Goal: Information Seeking & Learning: Learn about a topic

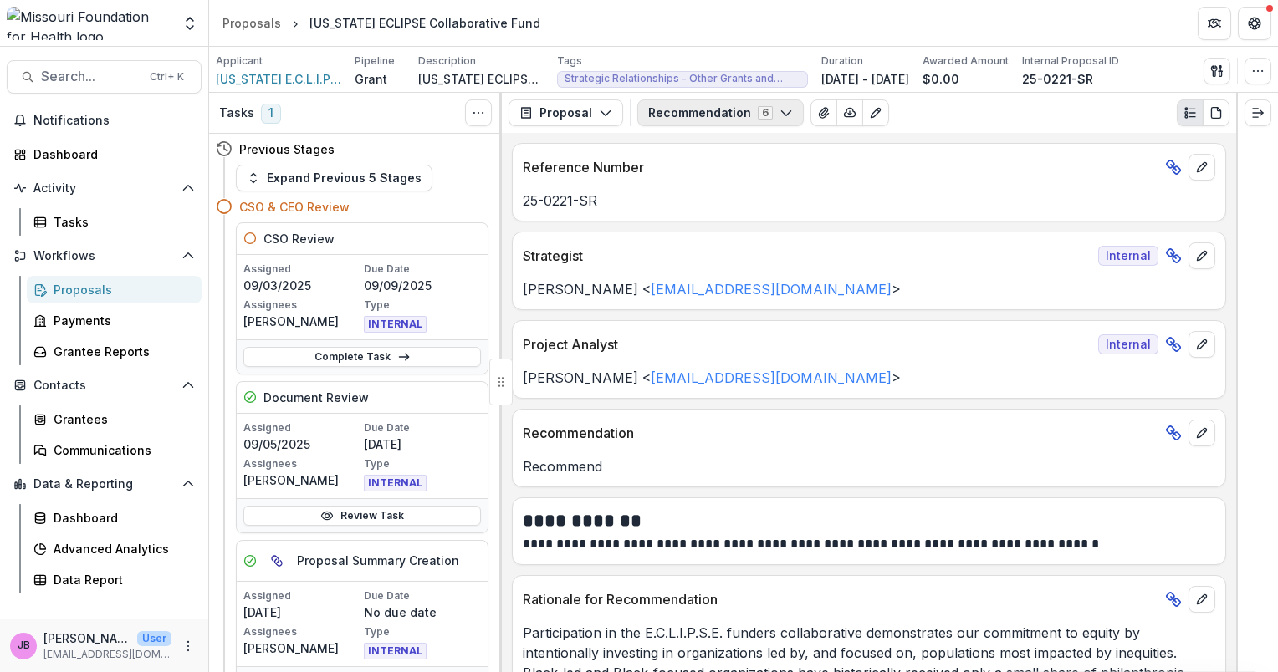
click at [786, 110] on button "Recommendation 6" at bounding box center [720, 113] width 166 height 27
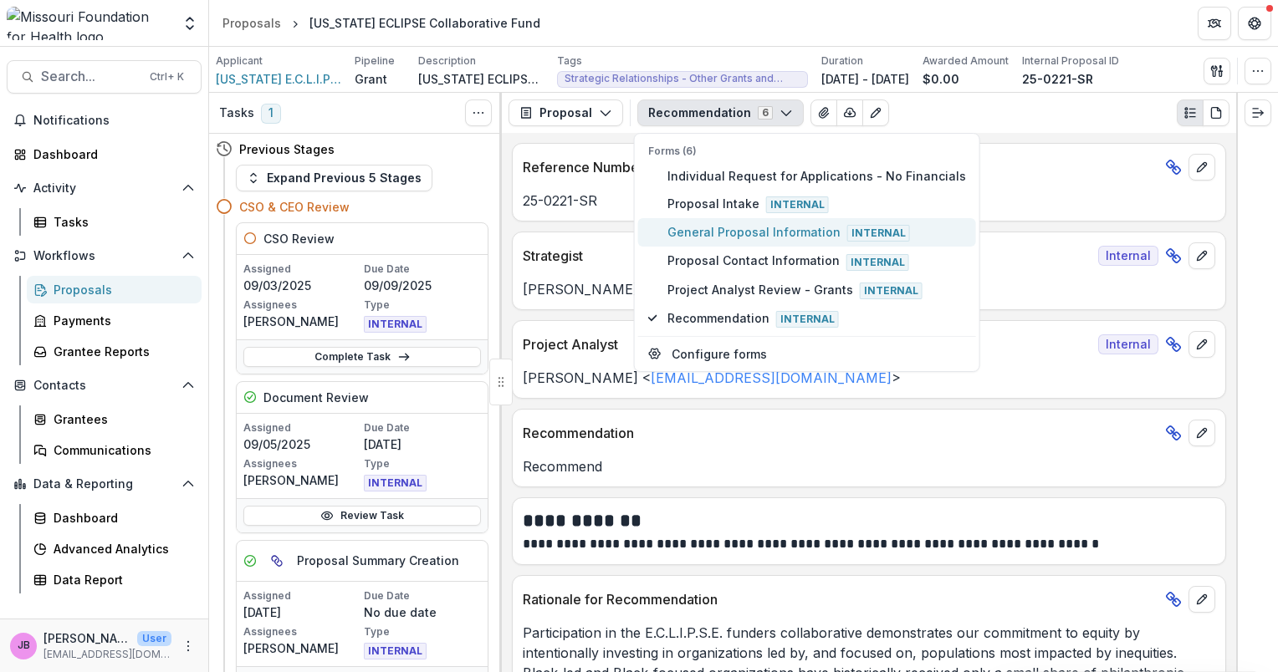
click at [759, 231] on span "General Proposal Information Internal" at bounding box center [816, 232] width 299 height 18
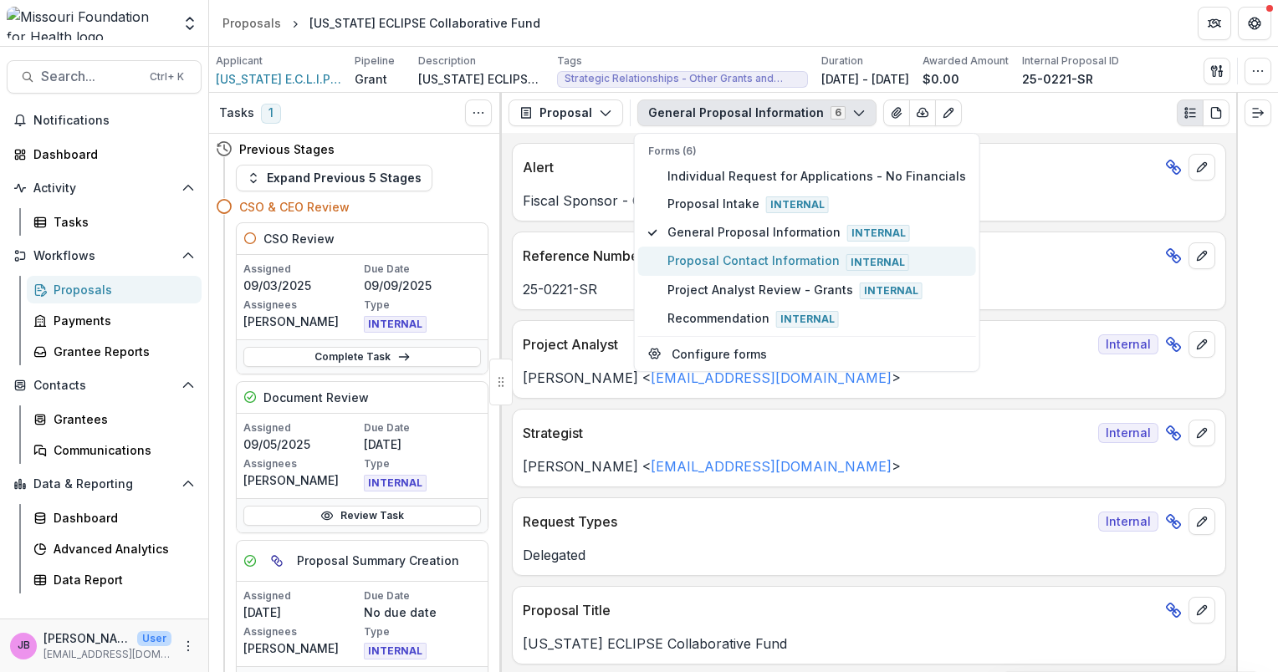
type button "3"
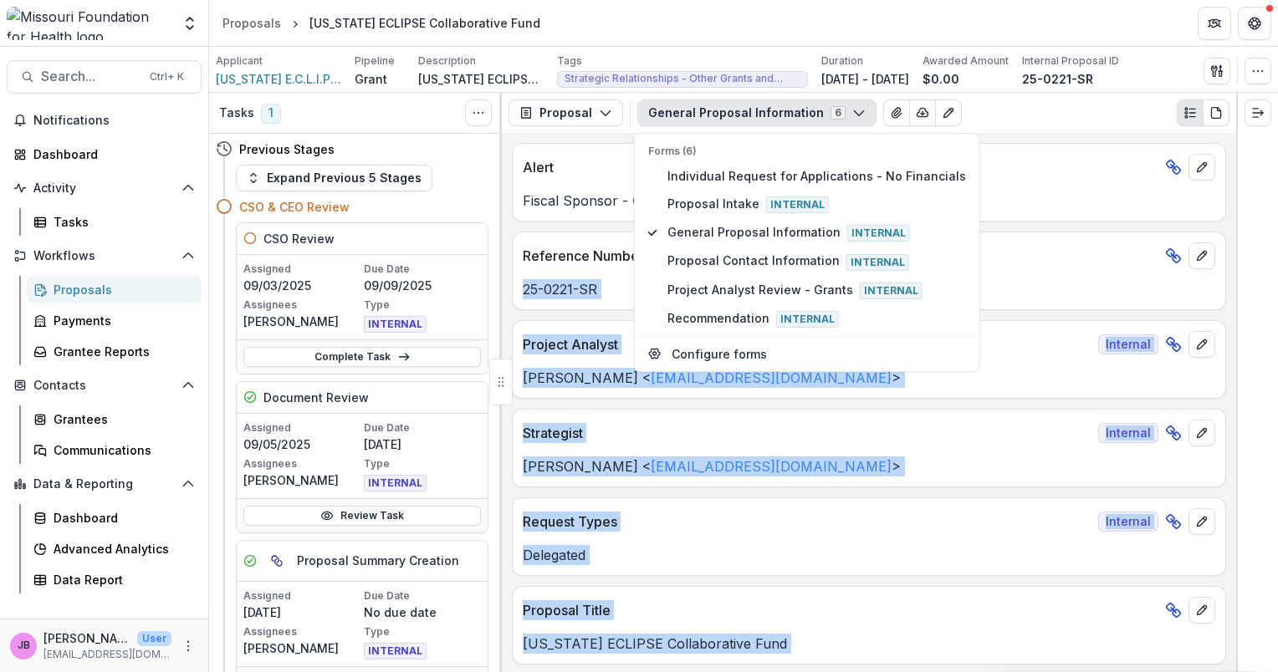
drag, startPoint x: 1237, startPoint y: 202, endPoint x: 1234, endPoint y: 248, distance: 45.3
click at [1234, 248] on div "Tasks 1 Show Cancelled Tasks Previous Stages Expand Previous 5 Stages CSO & CEO…" at bounding box center [743, 383] width 1069 height 580
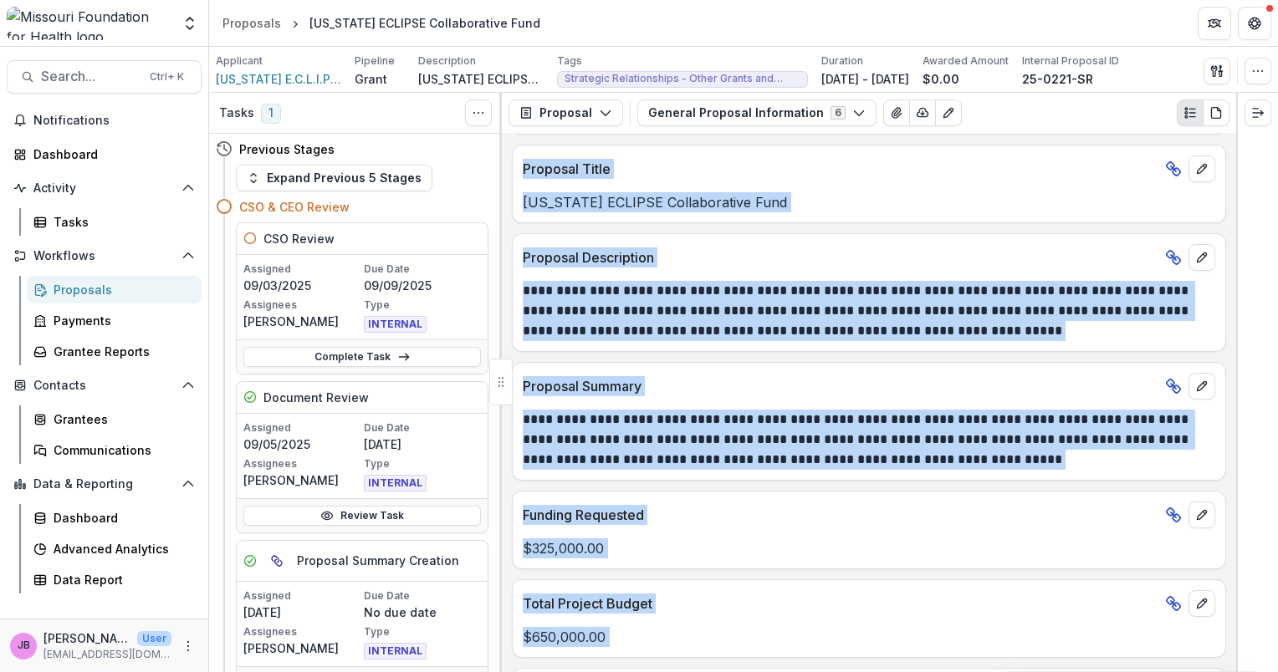
scroll to position [482, 0]
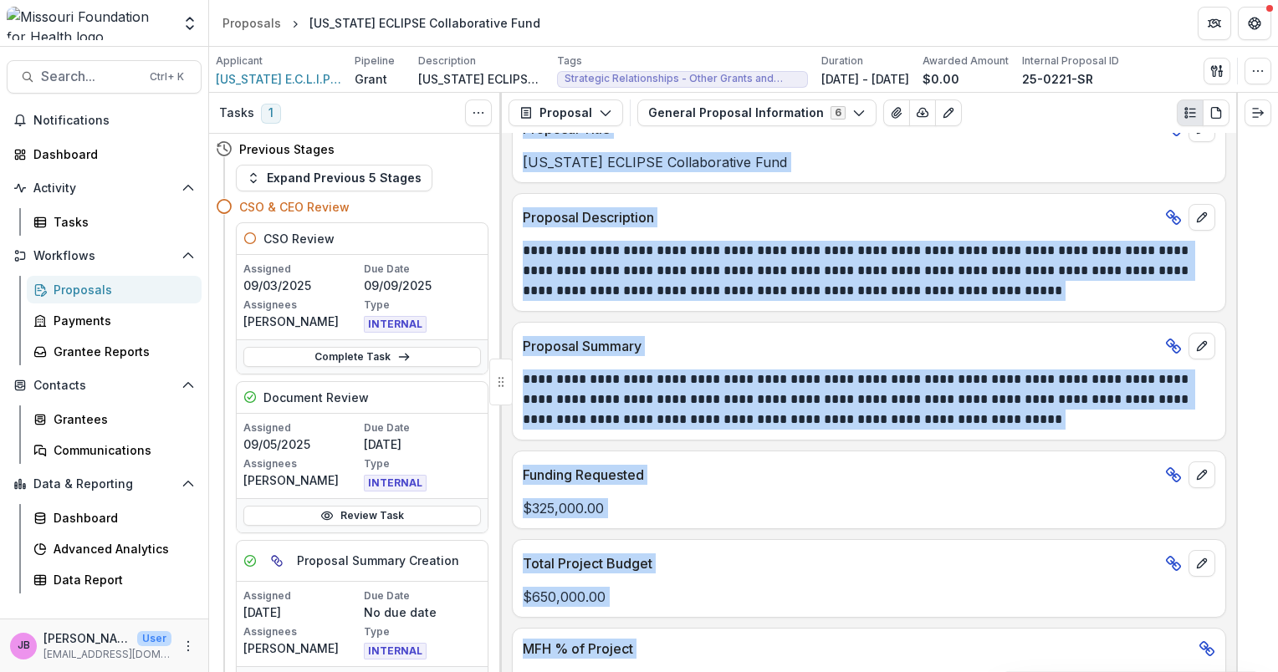
click at [869, 473] on p "Funding Requested" at bounding box center [841, 475] width 636 height 20
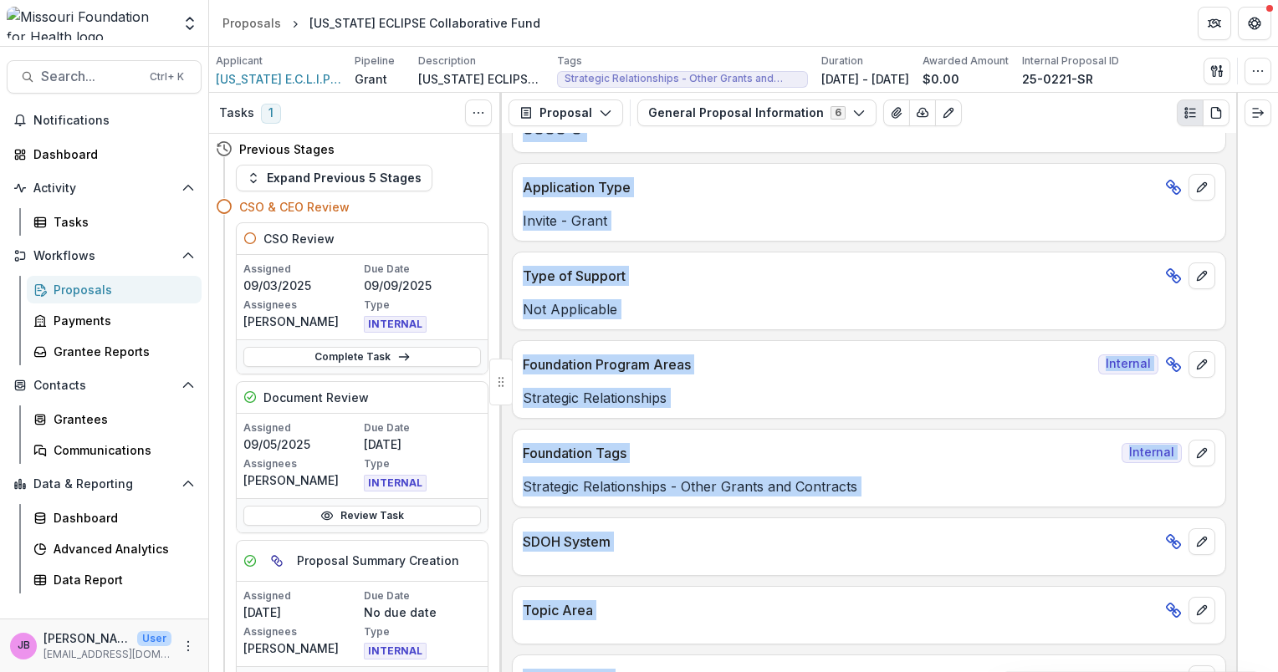
scroll to position [1561, 0]
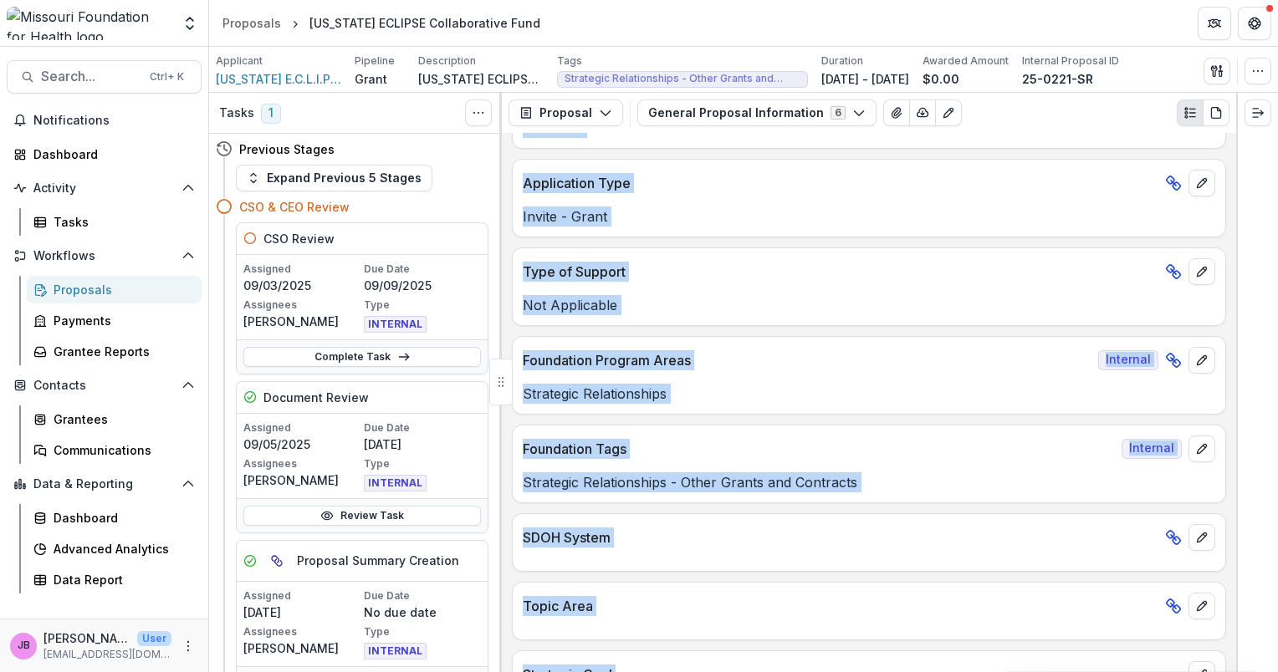
click at [990, 474] on p "Strategic Relationships - Other Grants and Contracts" at bounding box center [869, 483] width 693 height 20
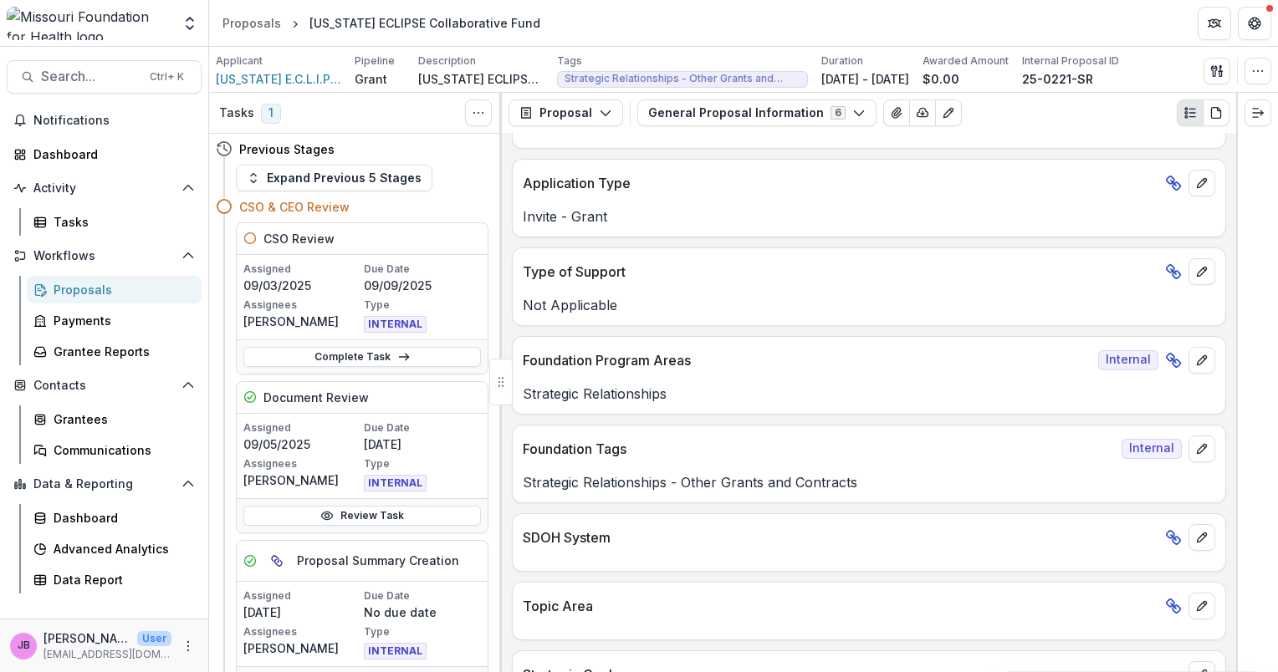
click at [990, 474] on p "Strategic Relationships - Other Grants and Contracts" at bounding box center [869, 483] width 693 height 20
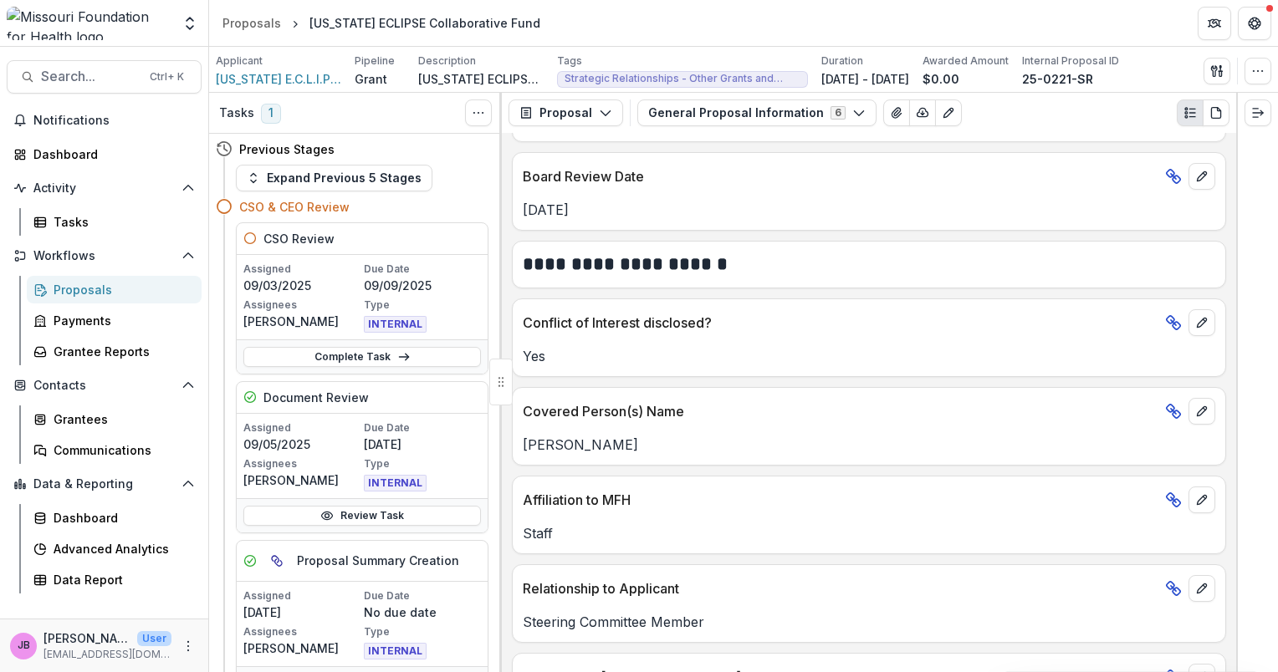
scroll to position [2443, 0]
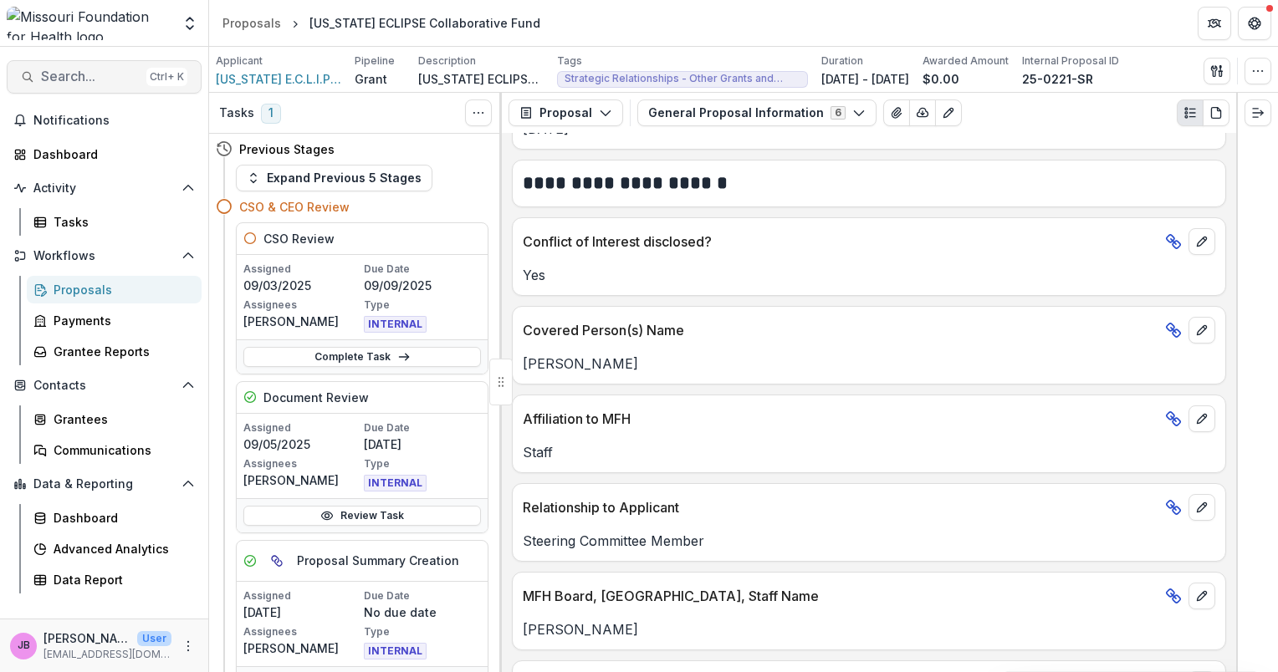
click at [89, 69] on span "Search..." at bounding box center [90, 77] width 99 height 16
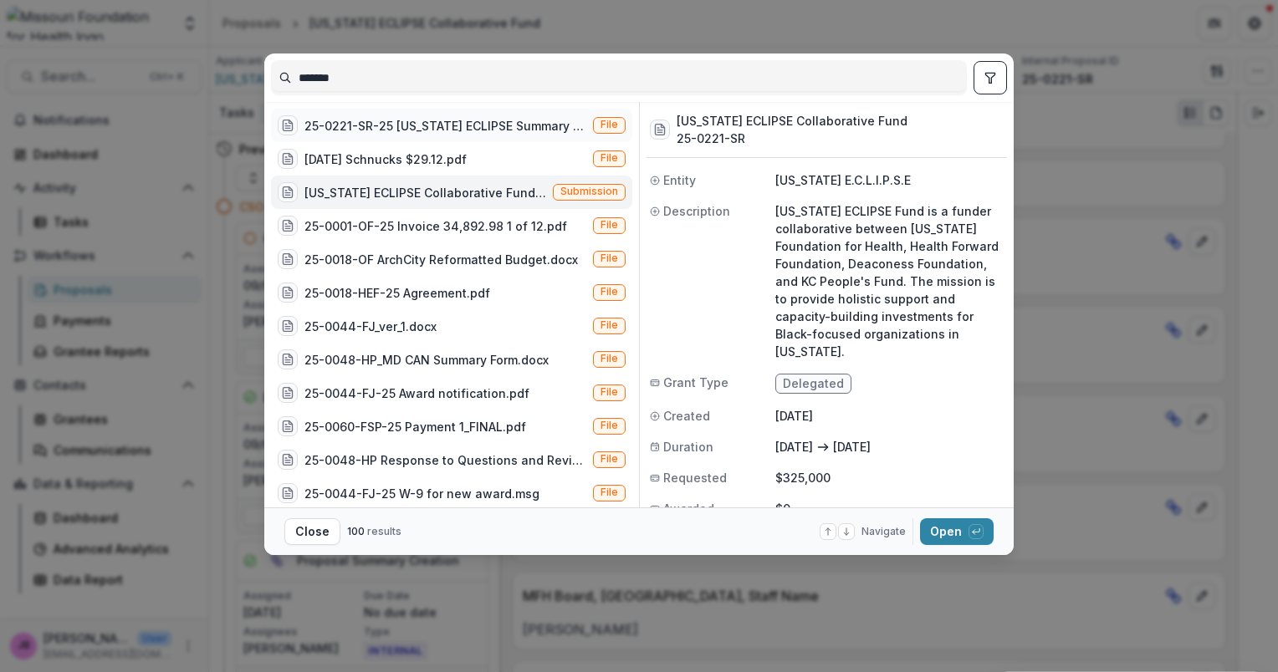
click at [341, 120] on div "25-0221-SR-25 [US_STATE] ECLIPSE Summary Form.pdf" at bounding box center [445, 126] width 282 height 18
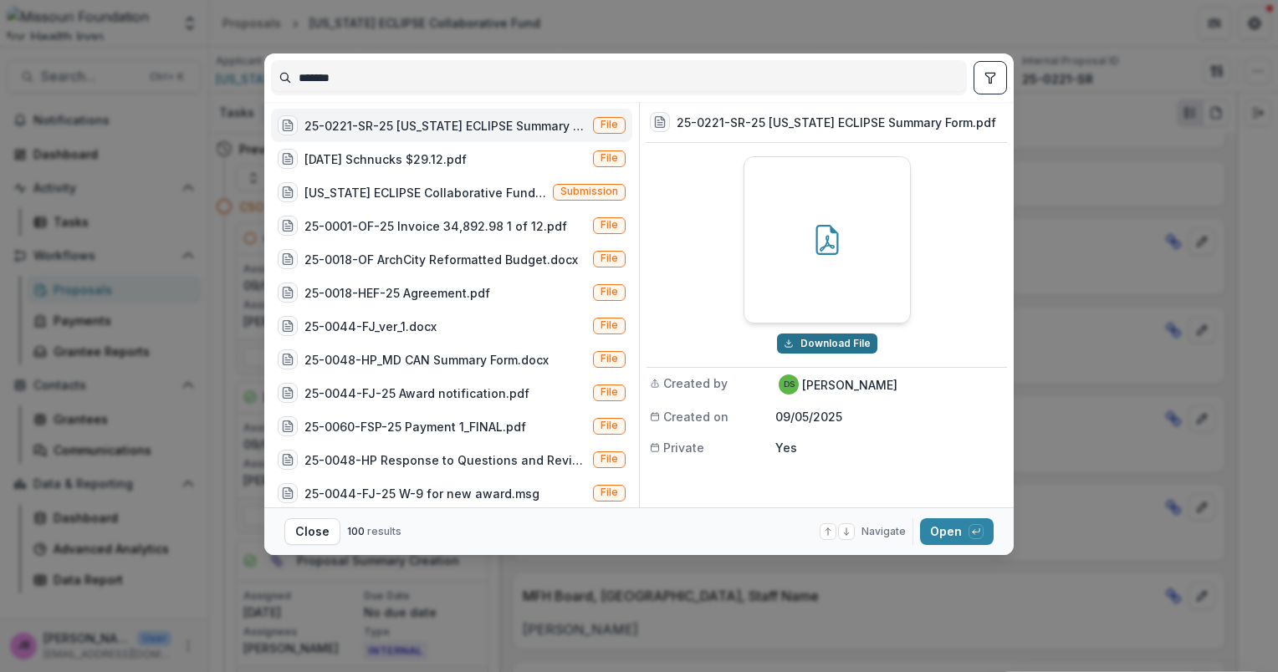
click at [828, 338] on button "Download File" at bounding box center [827, 344] width 100 height 20
click at [1017, 611] on div "******* 25-0221-SR-25 [US_STATE] ECLIPSE Summary Form.pdf File [DATE] Schnucks …" at bounding box center [639, 336] width 1278 height 672
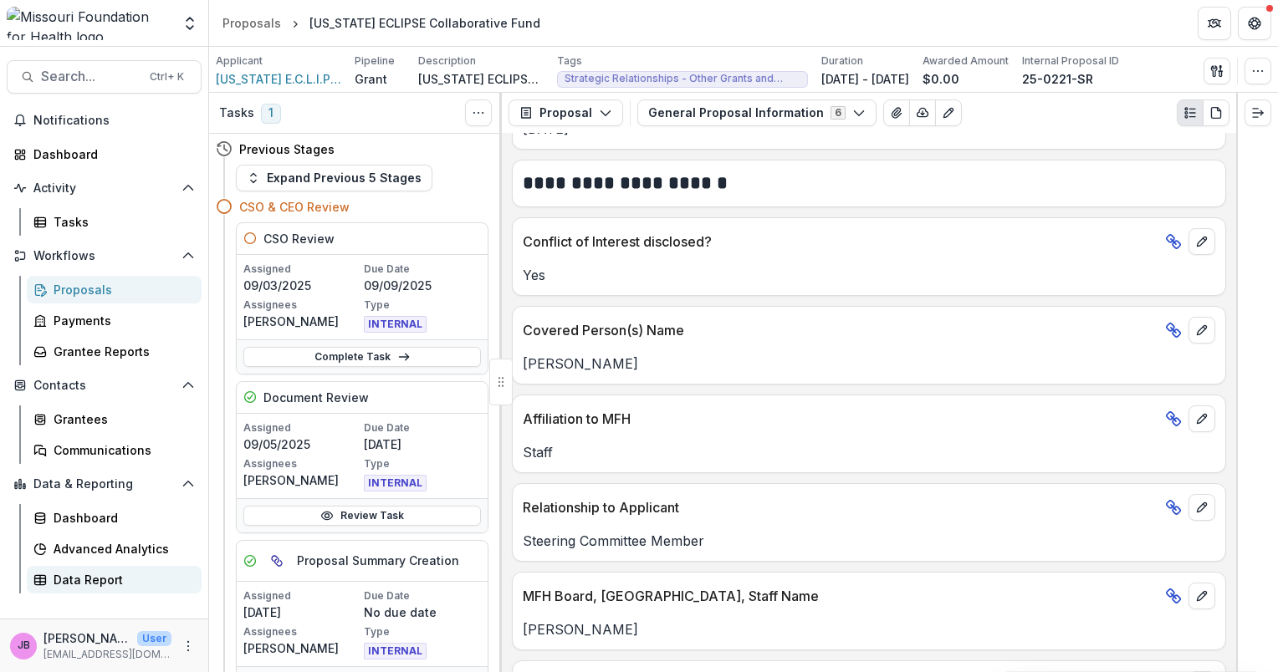
click at [84, 582] on div "Data Report" at bounding box center [121, 580] width 135 height 18
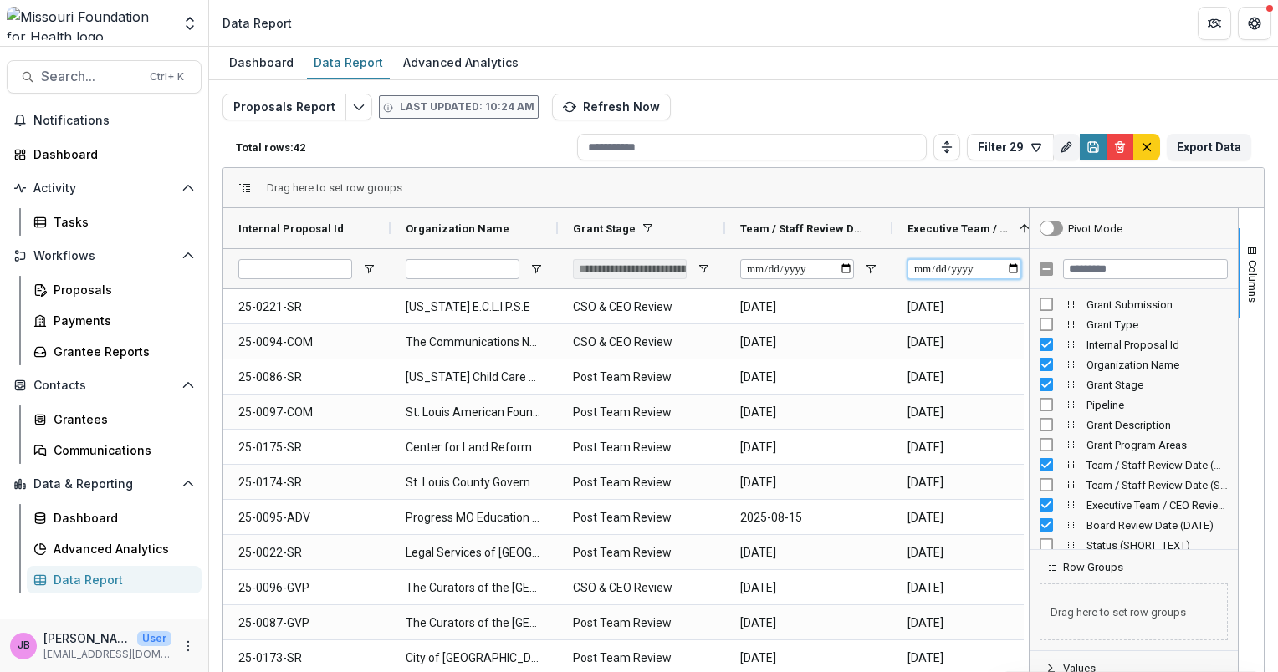
click at [1013, 262] on input "Executive Team / CEO Review Date (DATE) Filter Input" at bounding box center [964, 269] width 114 height 20
type input "**********"
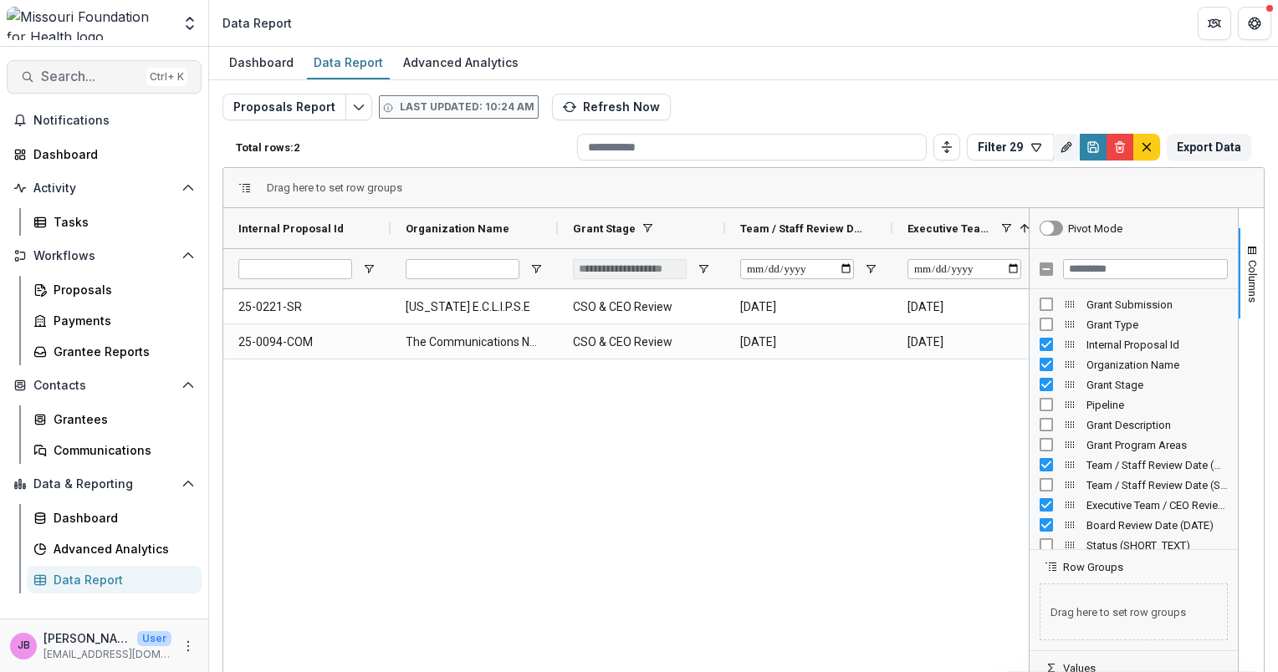
click at [84, 80] on span "Search..." at bounding box center [90, 77] width 99 height 16
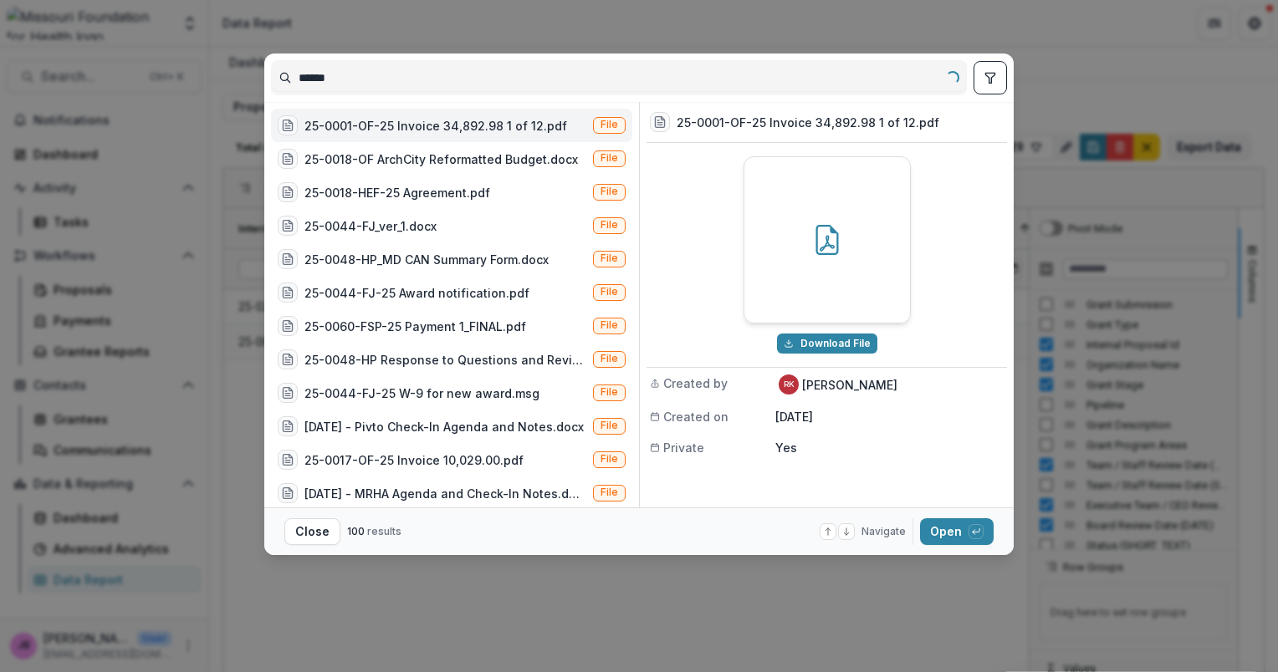
type input "*******"
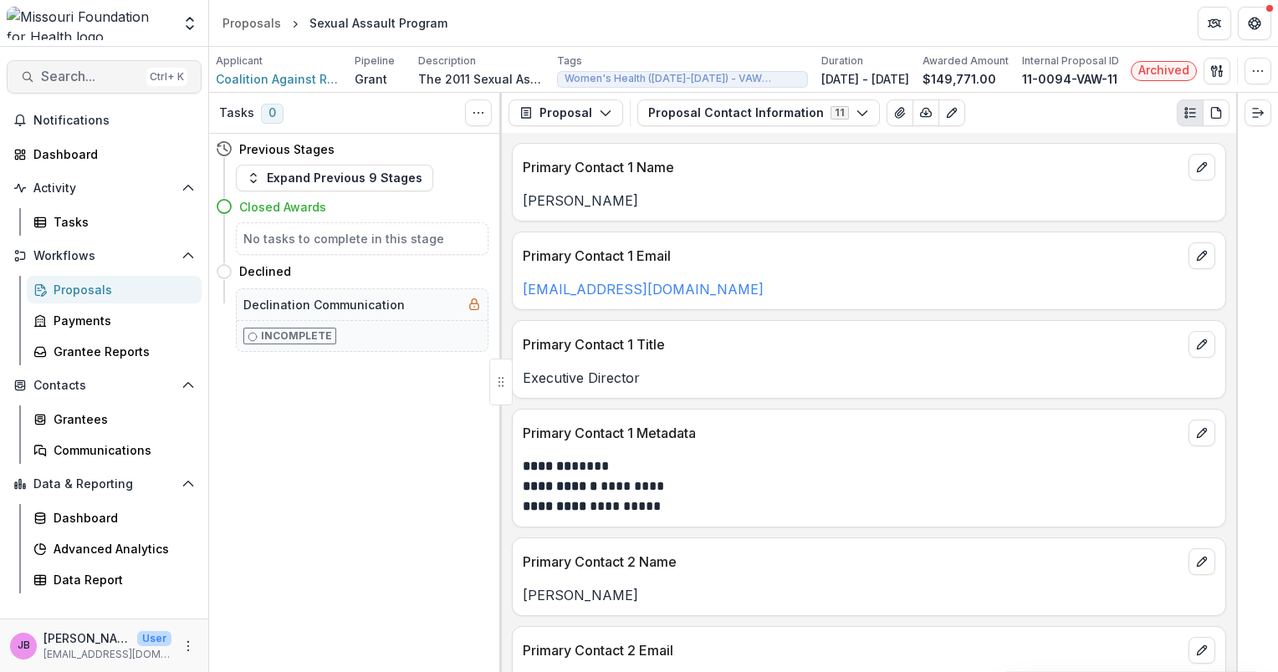
click at [103, 73] on span "Search..." at bounding box center [90, 77] width 99 height 16
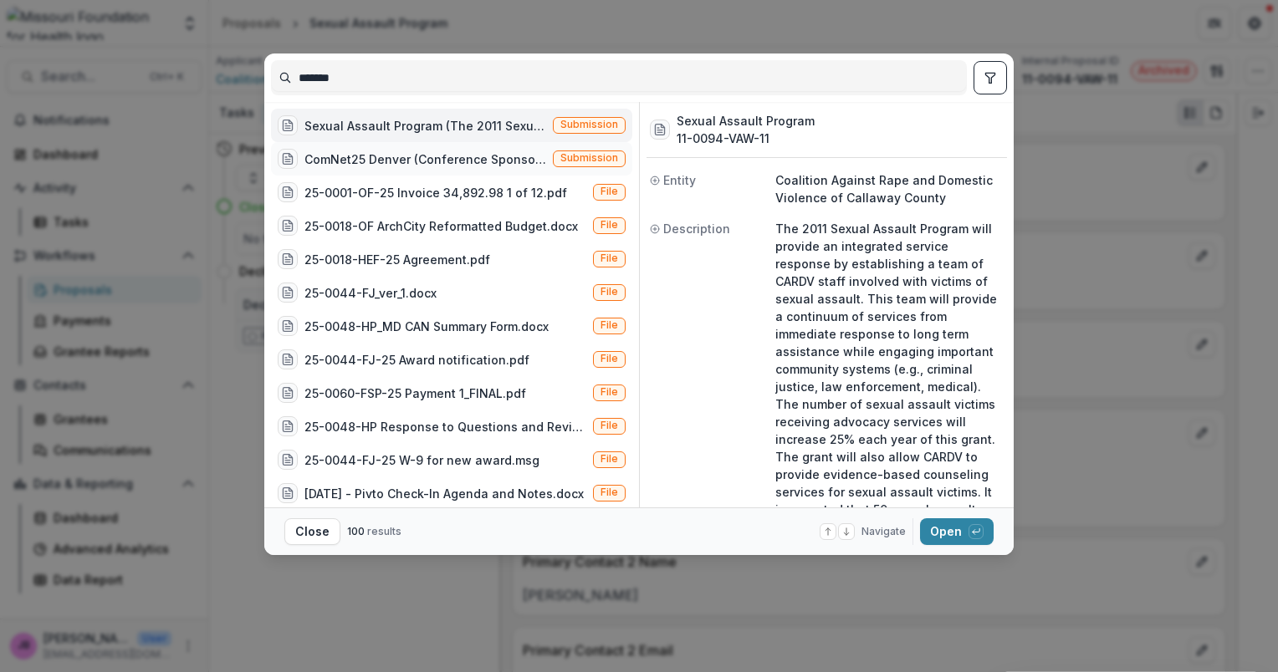
click at [377, 154] on div "ComNet25 Denver (Conference Sponsorship - ComNet25 [GEOGRAPHIC_DATA])" at bounding box center [425, 160] width 242 height 18
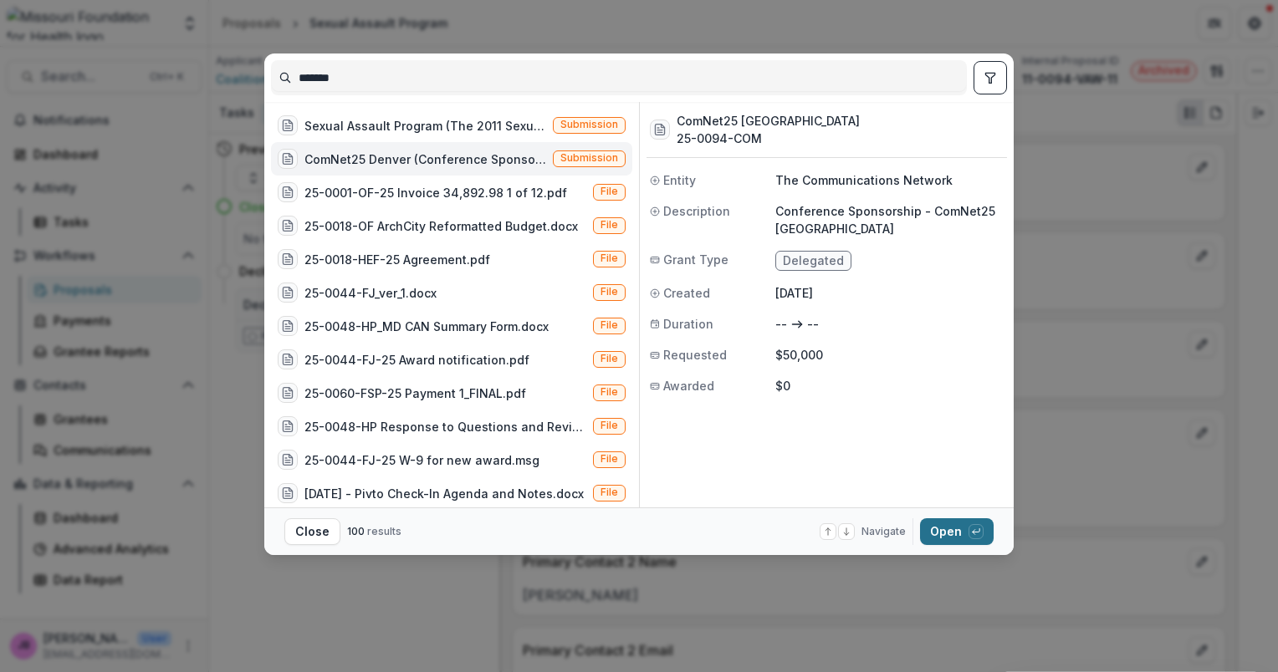
click at [956, 529] on button "Open with enter key" at bounding box center [957, 532] width 74 height 27
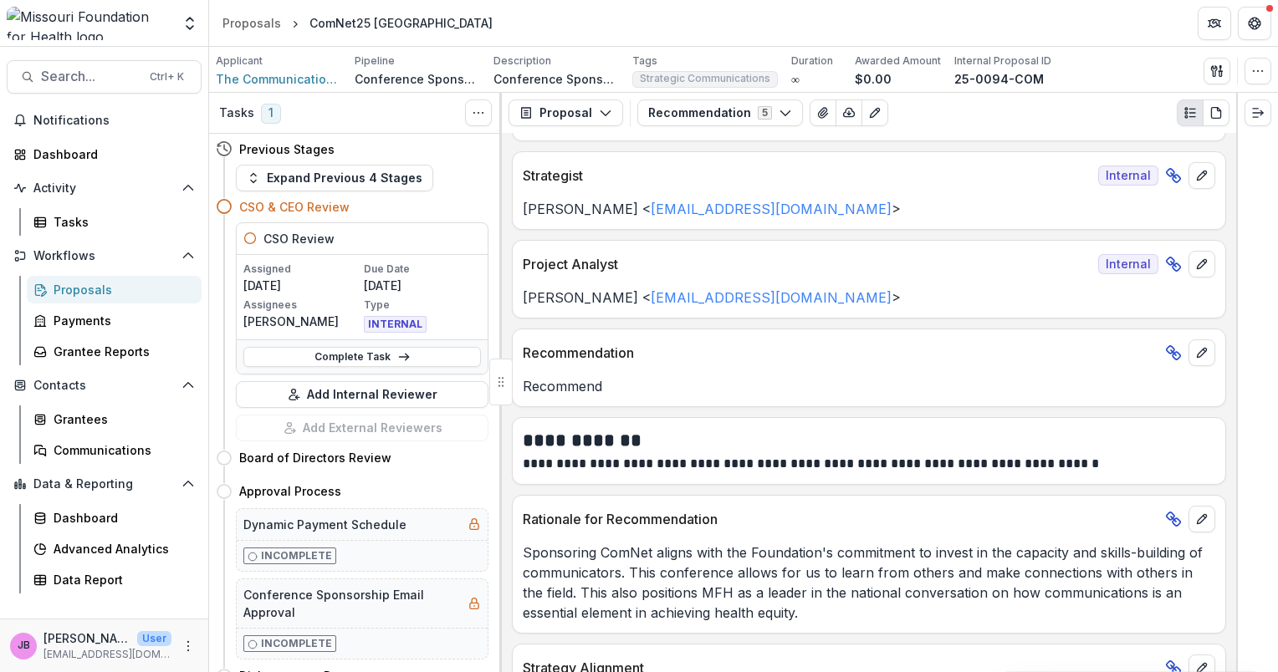
scroll to position [57, 0]
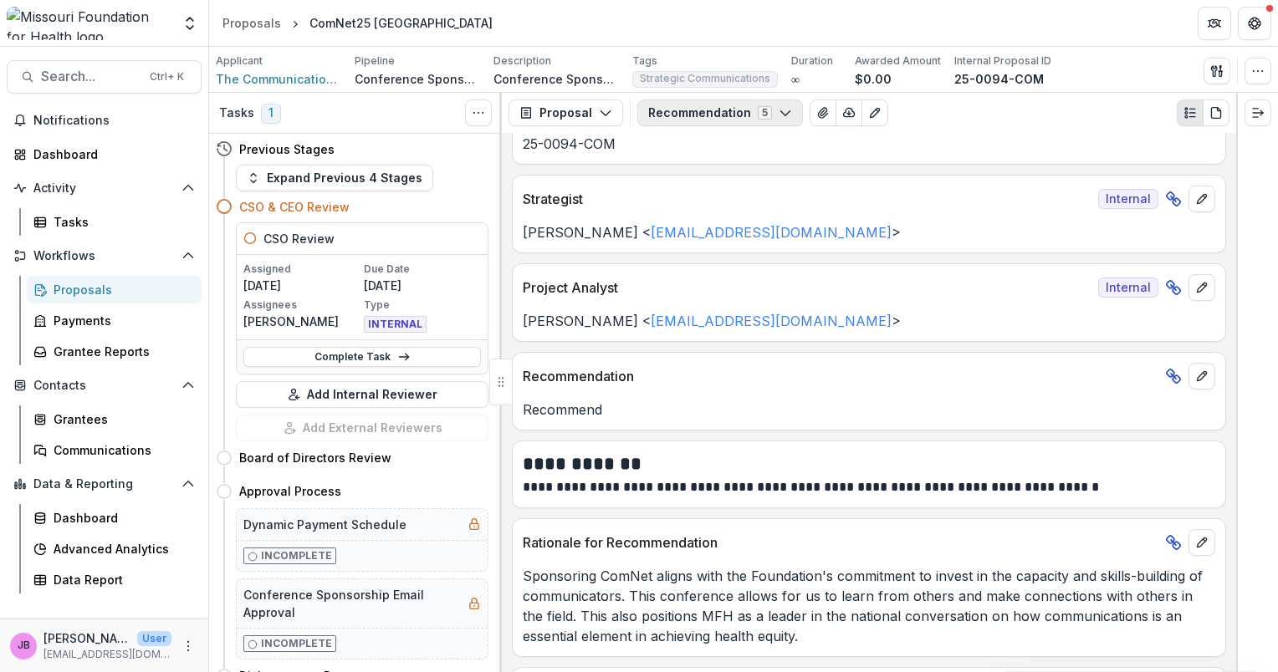
click at [780, 110] on icon "button" at bounding box center [785, 112] width 13 height 13
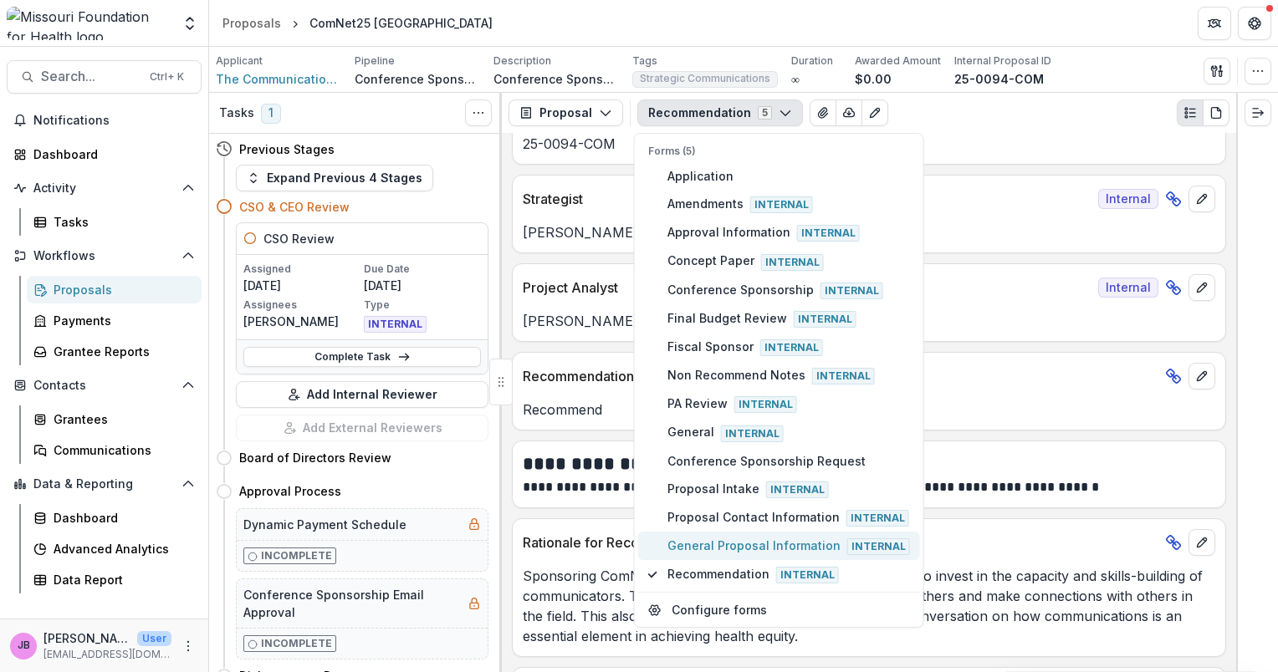
click at [800, 537] on span "General Proposal Information Internal" at bounding box center [788, 546] width 243 height 18
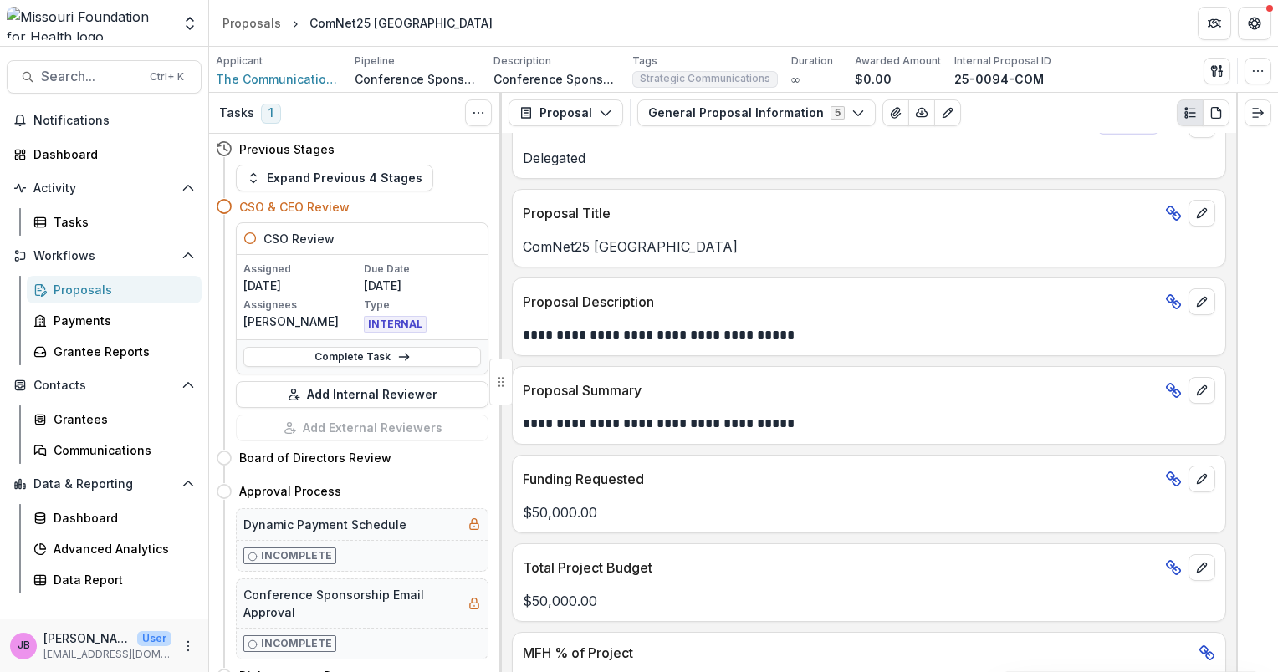
scroll to position [336, 0]
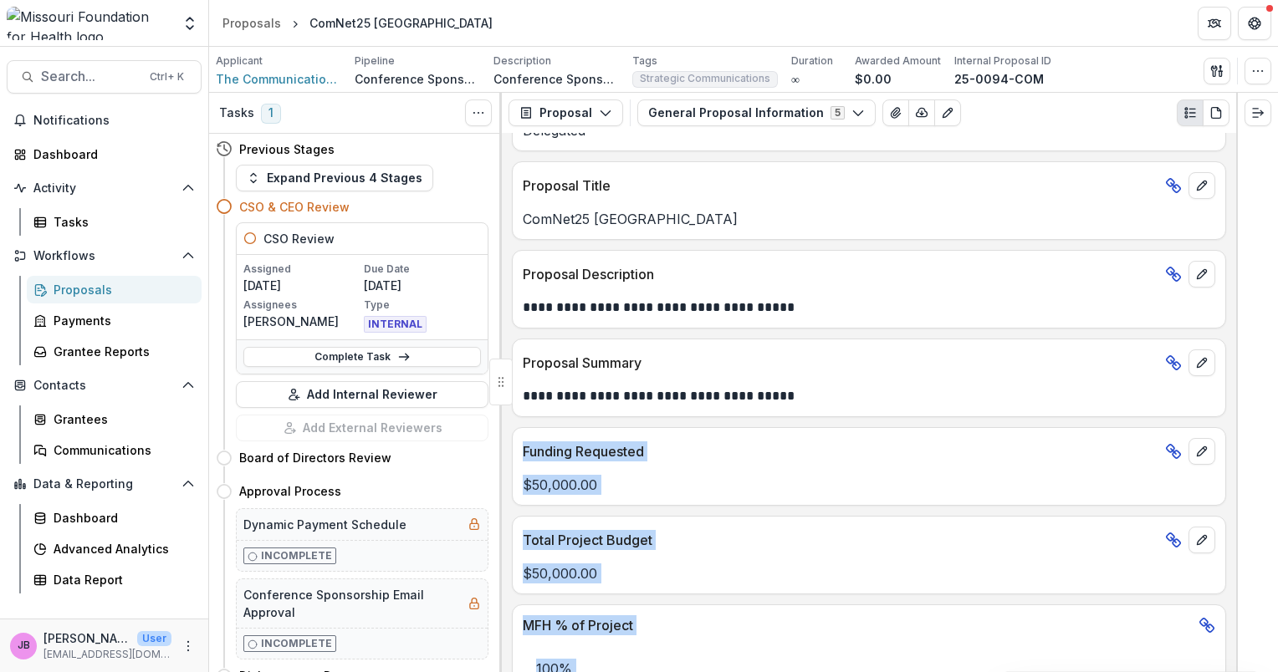
drag, startPoint x: 1236, startPoint y: 280, endPoint x: 1209, endPoint y: 386, distance: 108.9
click at [1209, 386] on div "Tasks 1 Show Cancelled Tasks Previous Stages Expand Previous 4 Stages CSO & CEO…" at bounding box center [743, 383] width 1069 height 580
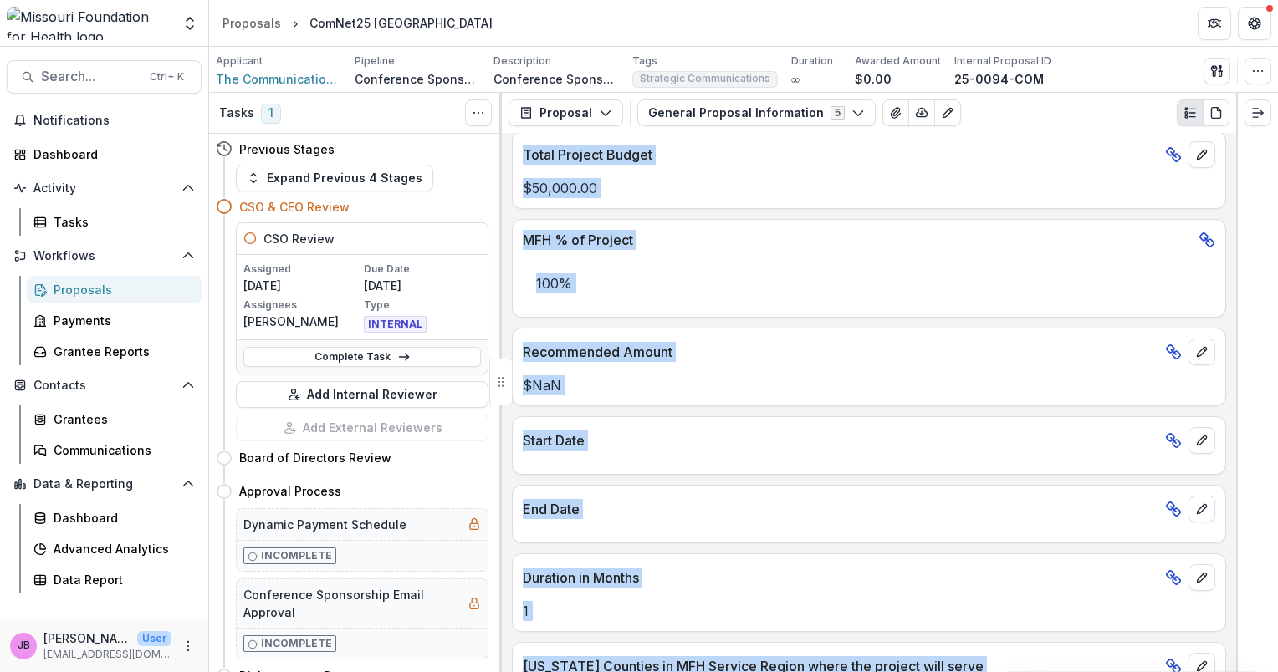
scroll to position [734, 0]
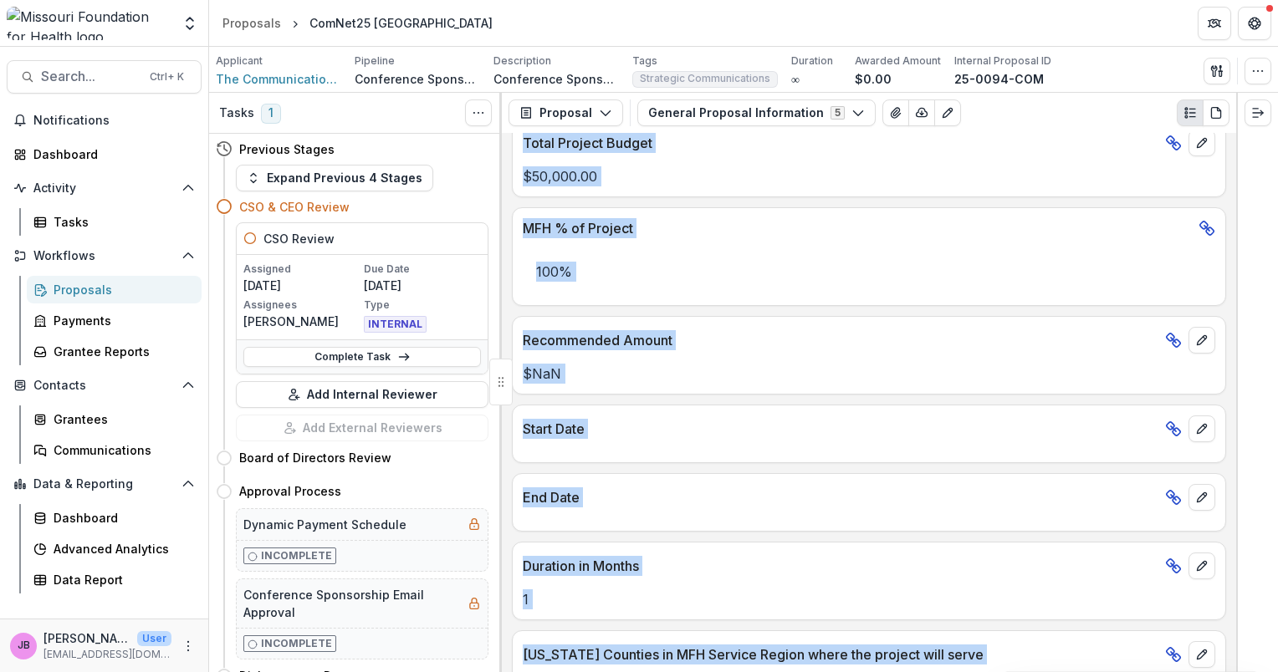
click at [1141, 330] on p "Recommended Amount" at bounding box center [841, 340] width 636 height 20
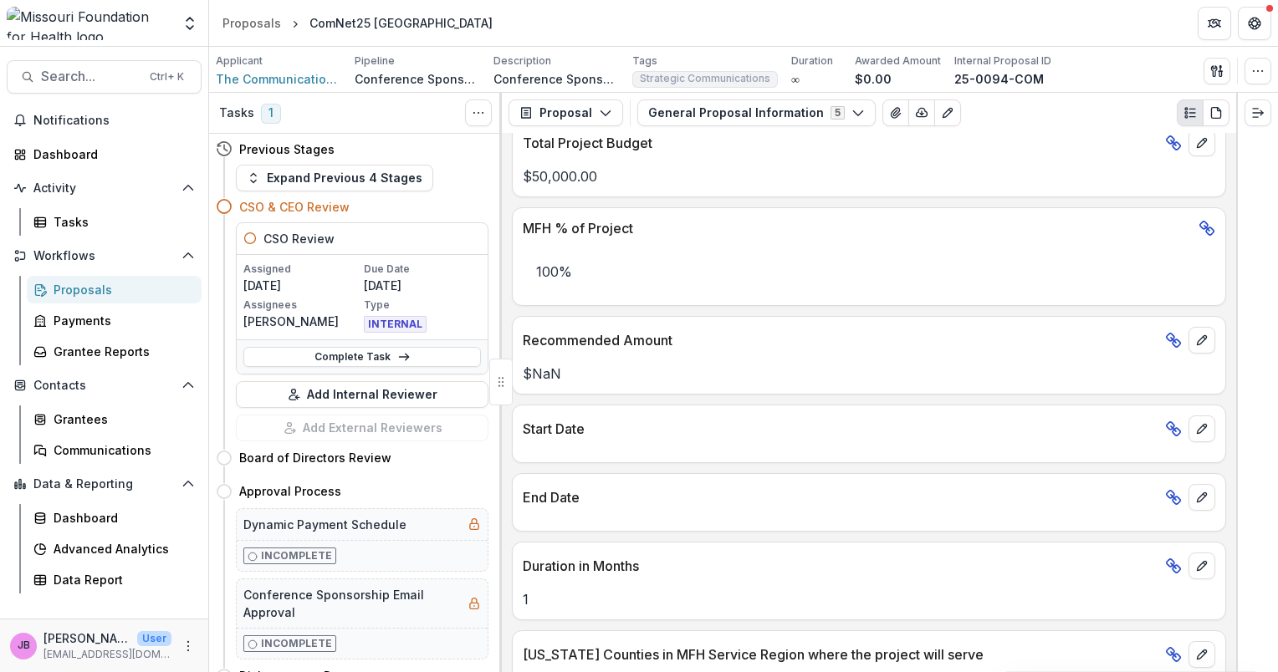
drag, startPoint x: 1037, startPoint y: 294, endPoint x: 1011, endPoint y: 278, distance: 30.4
click at [1012, 279] on div "MFH % of Project 100%" at bounding box center [869, 256] width 714 height 99
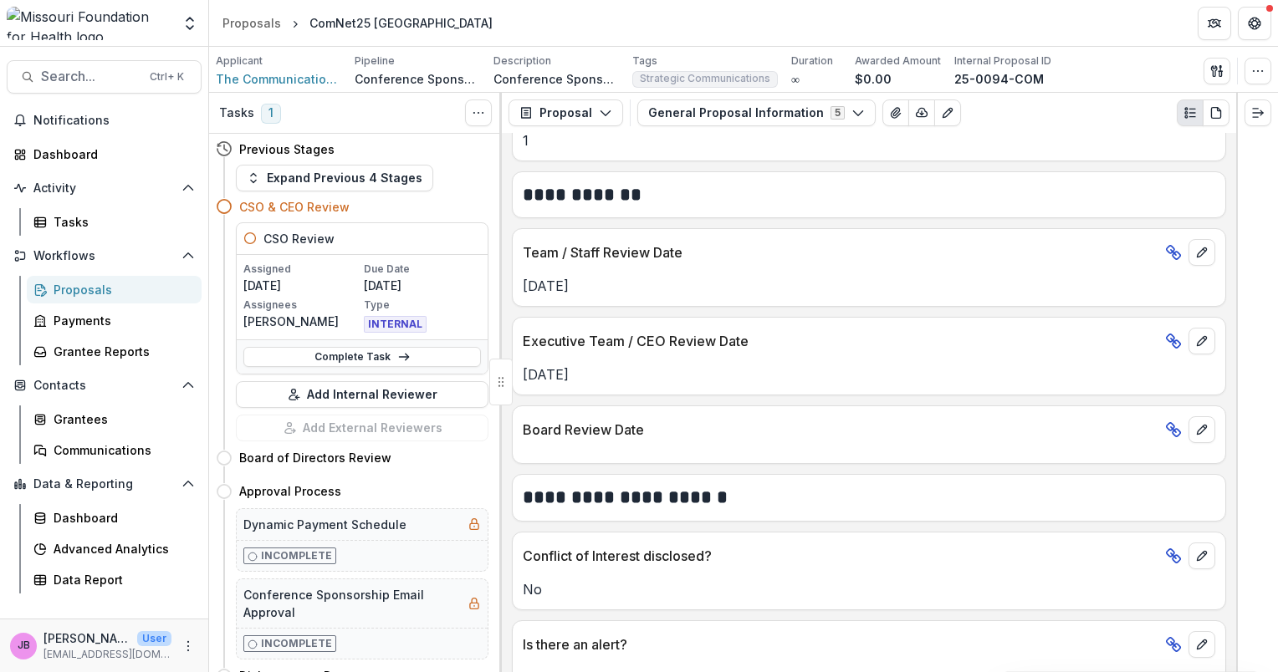
scroll to position [1927, 0]
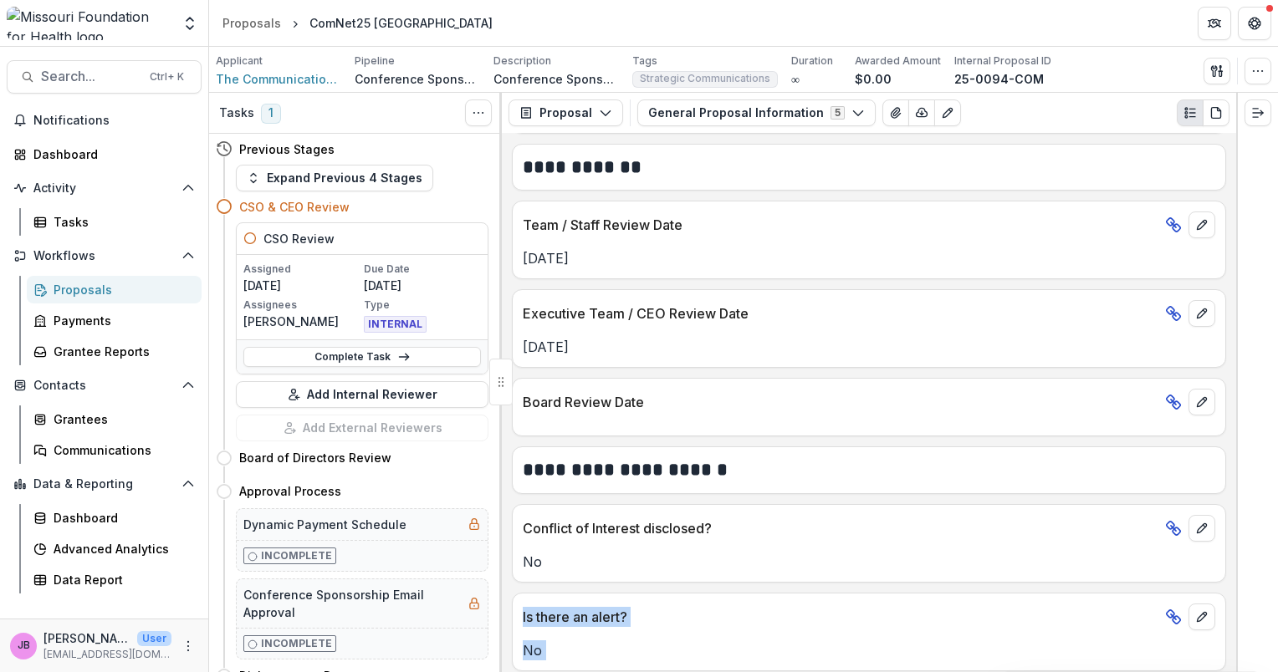
drag, startPoint x: 1236, startPoint y: 565, endPoint x: 1233, endPoint y: 534, distance: 31.1
click at [1233, 534] on div "Tasks 1 Show Cancelled Tasks Previous Stages Expand Previous 4 Stages CSO & CEO…" at bounding box center [743, 383] width 1069 height 580
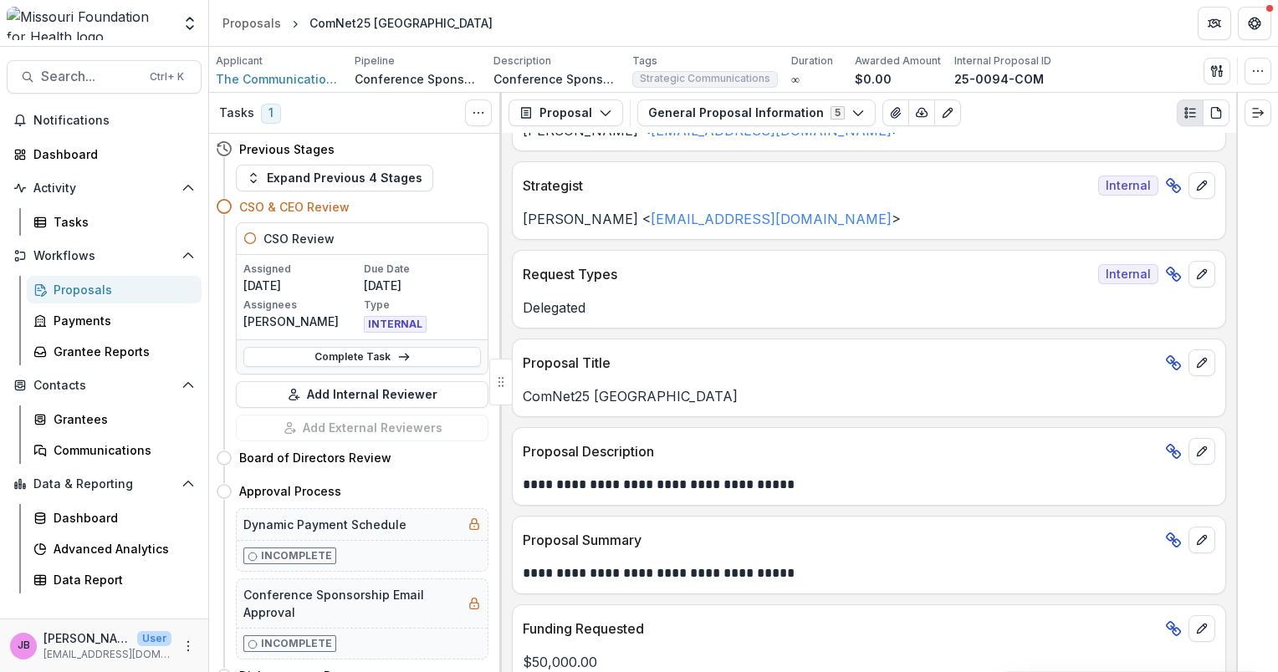
scroll to position [0, 0]
